Goal: Check status: Check status

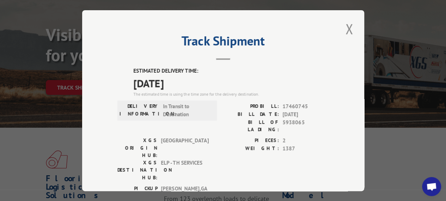
click at [294, 118] on span "5938065" at bounding box center [306, 125] width 47 height 15
click at [310, 137] on span "2" at bounding box center [306, 141] width 47 height 8
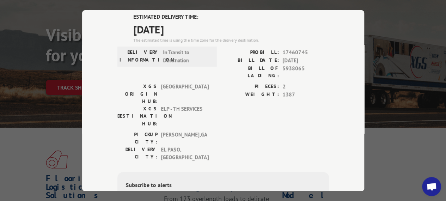
scroll to position [71, 0]
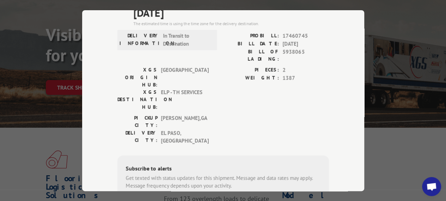
click at [293, 33] on span "17460745" at bounding box center [306, 36] width 47 height 8
click at [293, 50] on span "5938065" at bounding box center [306, 55] width 47 height 15
copy span "5938065"
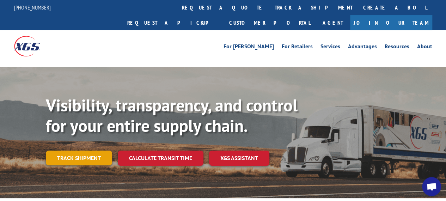
click at [101, 151] on link "Track shipment" at bounding box center [79, 158] width 66 height 15
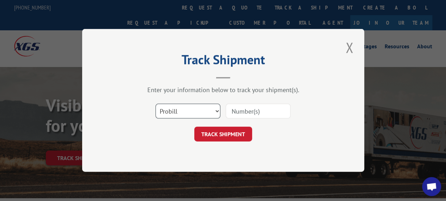
click at [200, 110] on select "Select category... Probill BOL PO" at bounding box center [188, 111] width 65 height 15
select select "bol"
click at [156, 104] on select "Select category... Probill BOL PO" at bounding box center [188, 111] width 65 height 15
click at [247, 110] on input at bounding box center [258, 111] width 65 height 15
paste input "5938065"
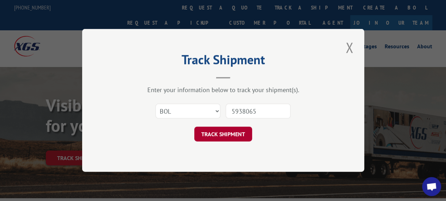
type input "5938065"
click at [237, 133] on button "TRACK SHIPMENT" at bounding box center [223, 134] width 58 height 15
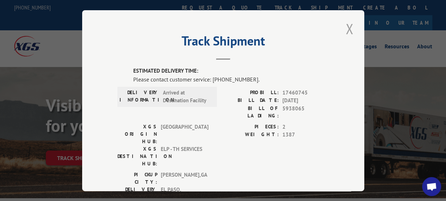
click at [349, 28] on button "Close modal" at bounding box center [350, 28] width 12 height 19
